Goal: Information Seeking & Learning: Check status

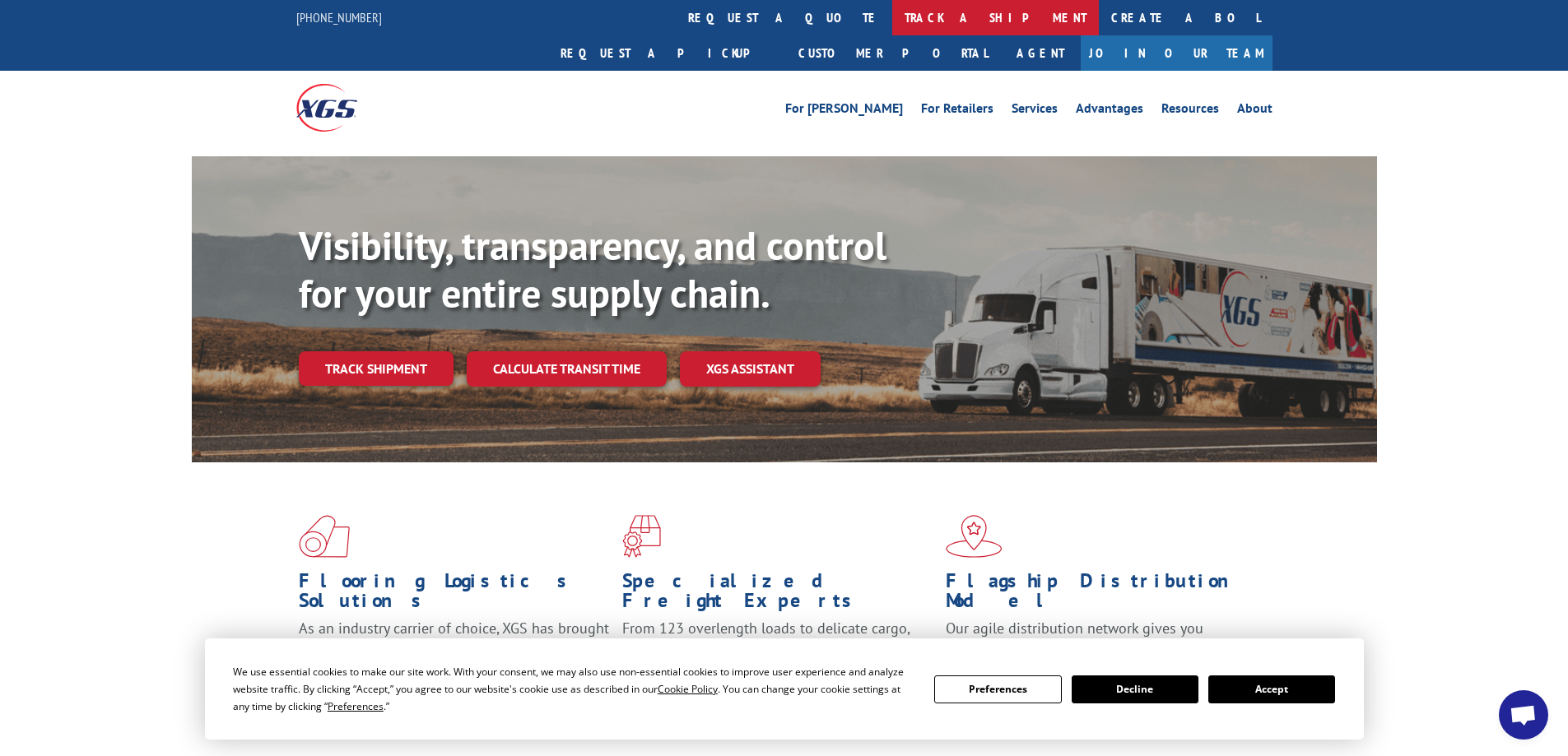
click at [892, 14] on link "track a shipment" at bounding box center [996, 17] width 207 height 35
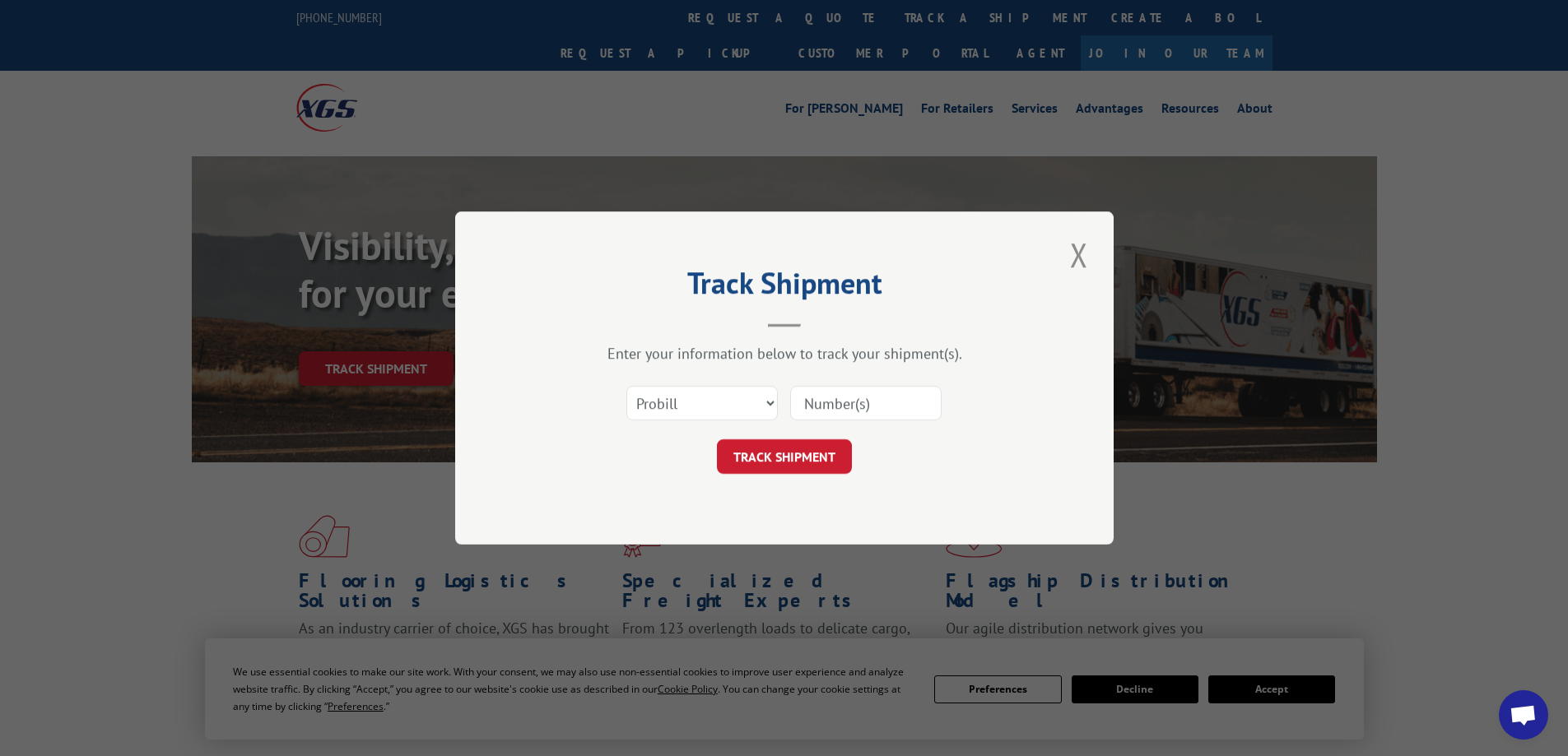
drag, startPoint x: 861, startPoint y: 403, endPoint x: 843, endPoint y: 402, distance: 18.0
click at [861, 403] on input at bounding box center [866, 403] width 151 height 34
paste input "07526446"
type input "07526446"
drag, startPoint x: 680, startPoint y: 404, endPoint x: 680, endPoint y: 420, distance: 16.0
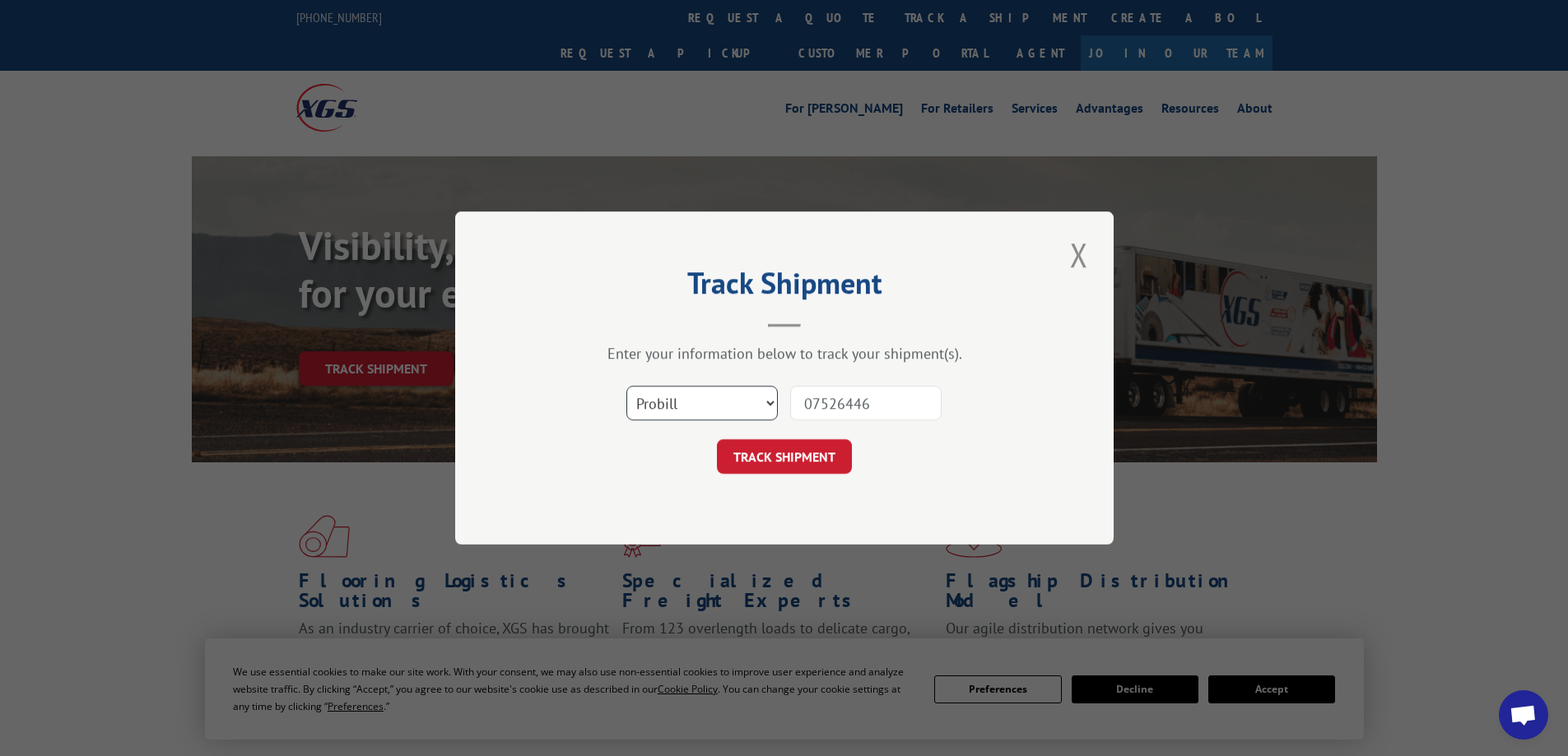
click at [679, 405] on select "Select category... Probill BOL PO" at bounding box center [702, 403] width 151 height 34
select select "po"
click at [627, 385] on select "Select category... Probill BOL PO" at bounding box center [702, 403] width 151 height 34
drag, startPoint x: 829, startPoint y: 406, endPoint x: 336, endPoint y: 352, distance: 495.9
click at [510, 405] on div "Track Shipment Enter your information below to track your shipment(s). Select c…" at bounding box center [784, 378] width 658 height 333
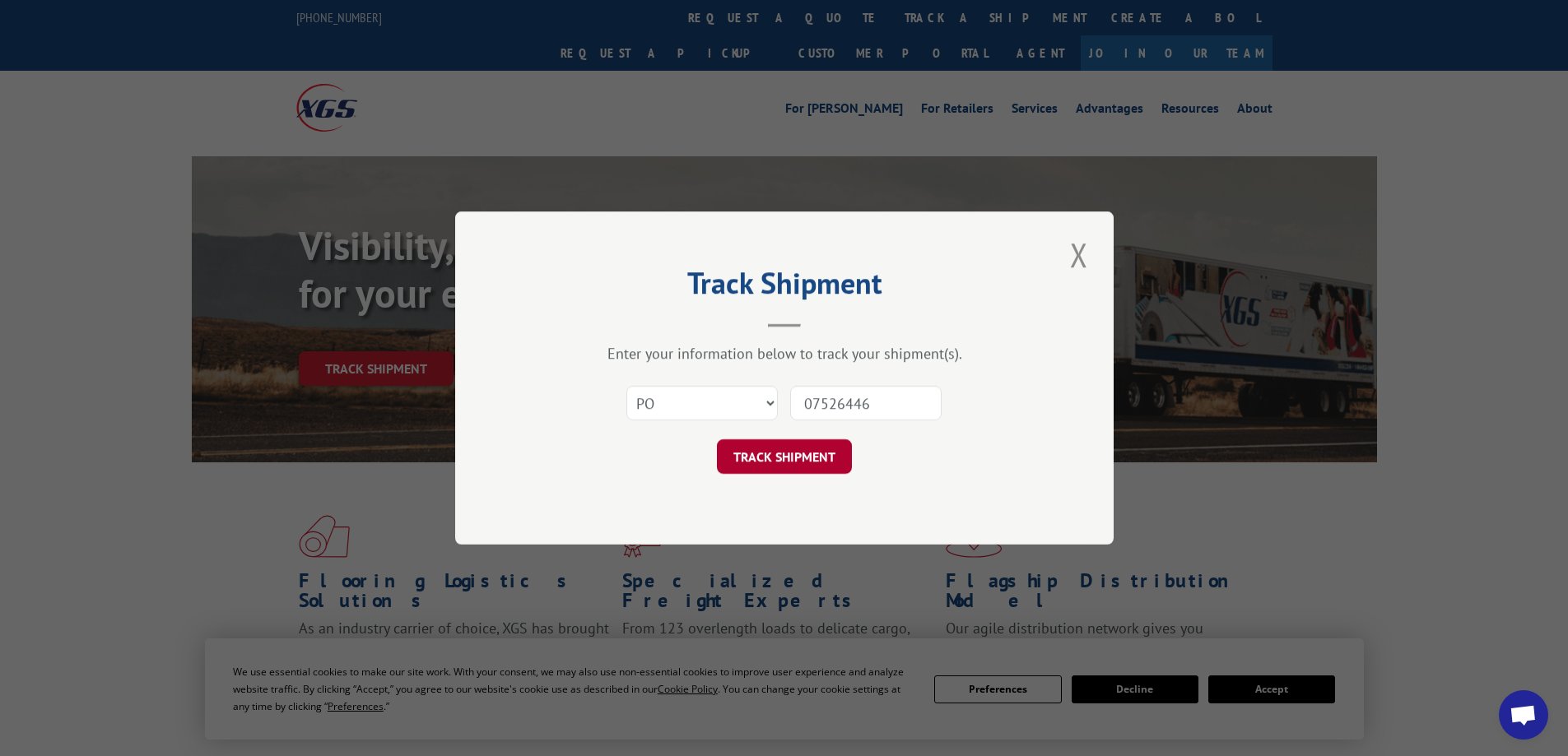
type input "07526446"
click at [787, 460] on button "TRACK SHIPMENT" at bounding box center [784, 457] width 135 height 34
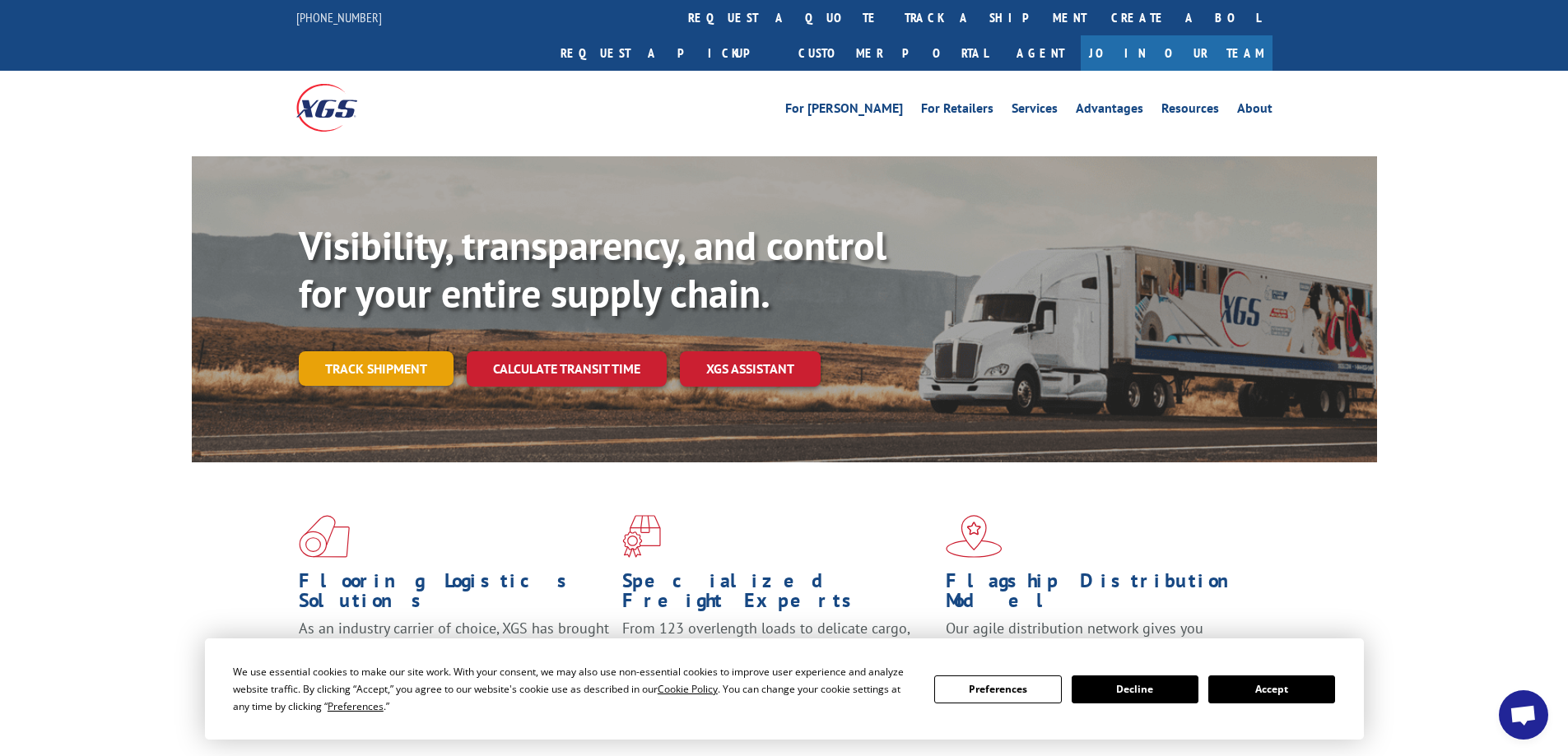
click at [390, 351] on link "Track shipment" at bounding box center [376, 368] width 155 height 34
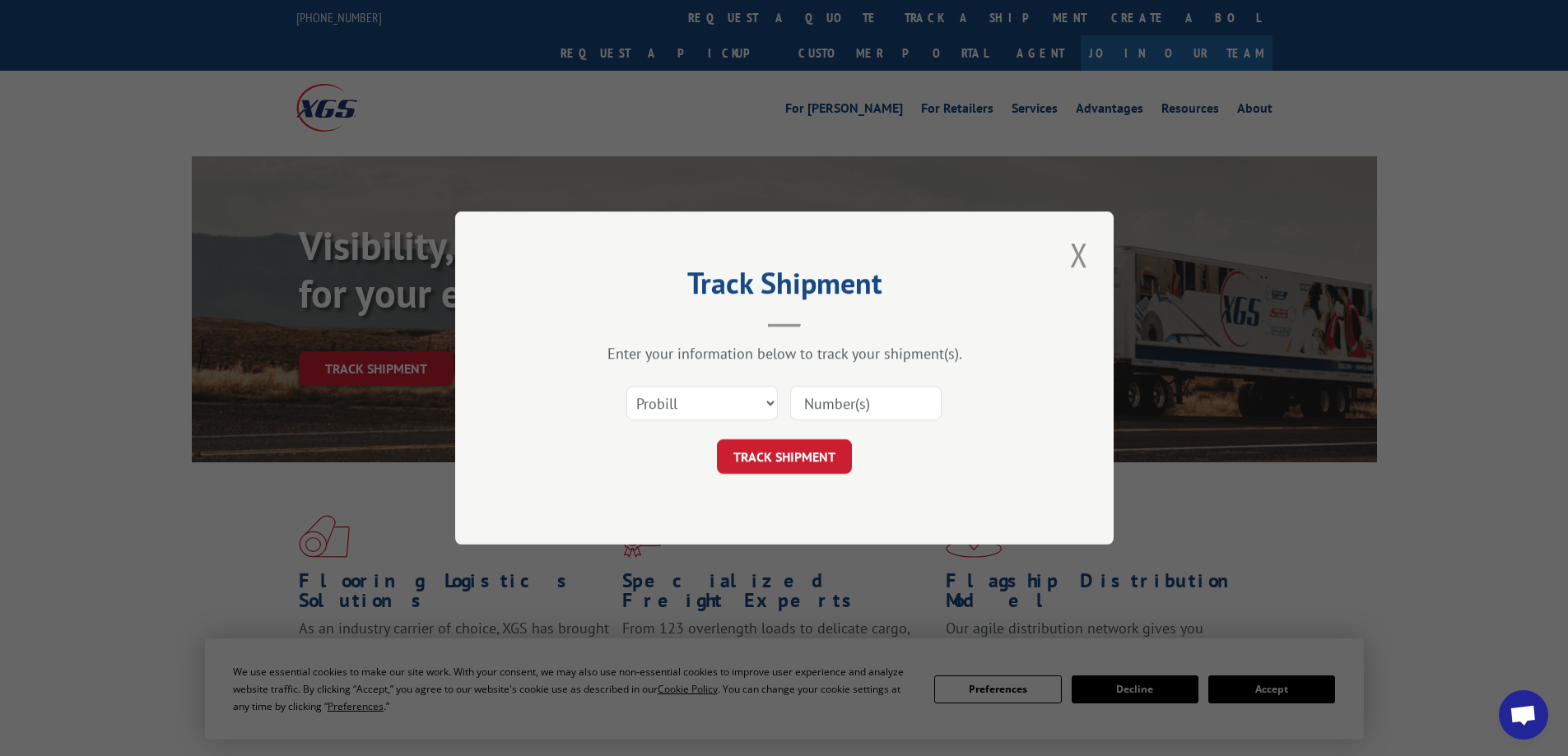
click at [868, 415] on input at bounding box center [866, 403] width 151 height 34
paste input "25542417"
type input "25542417"
click at [645, 418] on select "Select category... Probill BOL PO" at bounding box center [702, 403] width 151 height 34
select select "po"
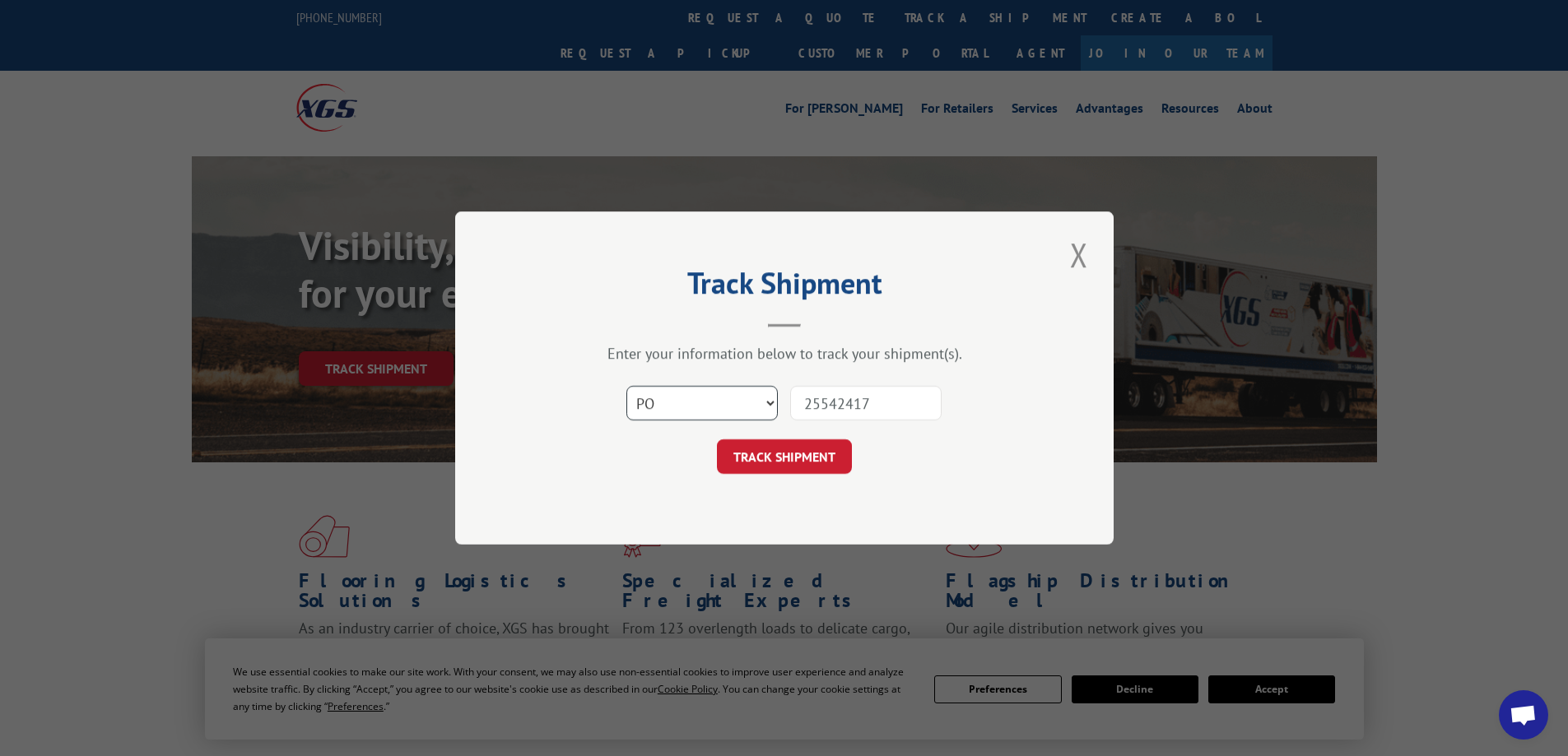
click at [627, 385] on select "Select category... Probill BOL PO" at bounding box center [702, 403] width 151 height 34
drag, startPoint x: 829, startPoint y: 408, endPoint x: 539, endPoint y: 373, distance: 292.1
click at [634, 404] on div "Select category... Probill BOL PO 25542417" at bounding box center [784, 403] width 494 height 54
type input "25542417"
click at [758, 456] on button "TRACK SHIPMENT" at bounding box center [784, 457] width 135 height 34
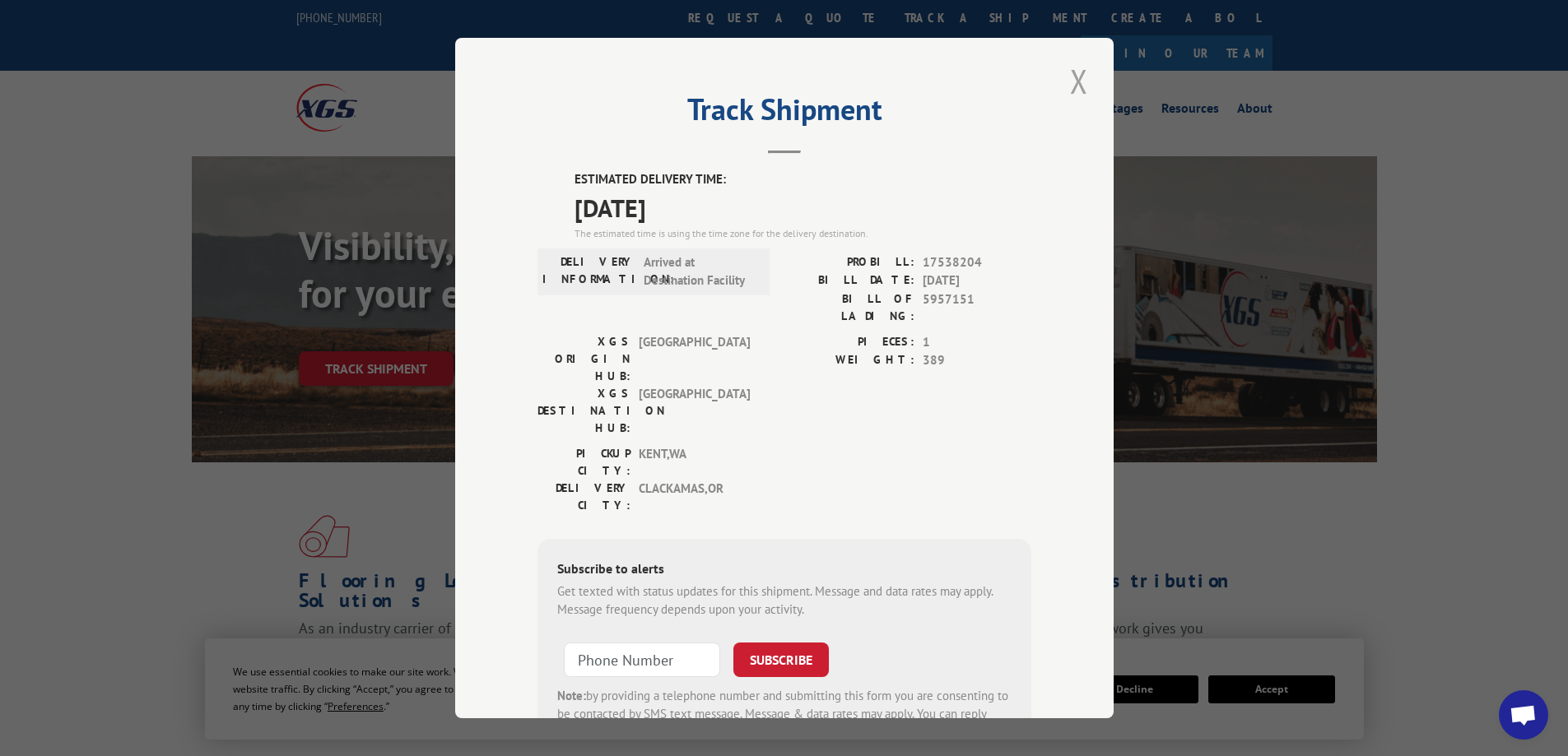
click at [1081, 94] on button "Close modal" at bounding box center [1078, 81] width 28 height 46
